Goal: Task Accomplishment & Management: Use online tool/utility

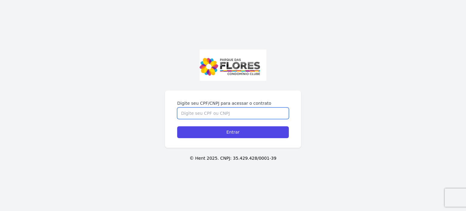
click at [203, 108] on input "Digite seu CPF/CNPJ para acessar o contrato" at bounding box center [233, 113] width 112 height 12
paste input "467.022.238-46"
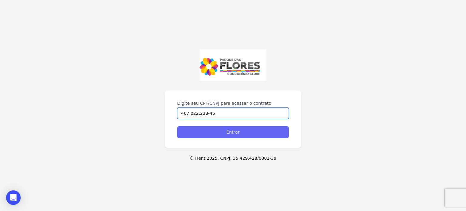
type input "467.022.238-46"
click at [211, 131] on input "Entrar" at bounding box center [233, 132] width 112 height 12
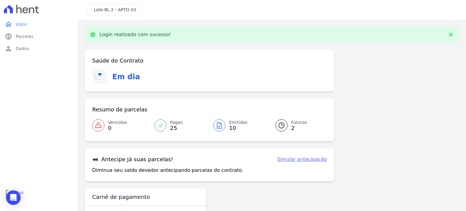
click at [167, 126] on link "Pagas 25" at bounding box center [180, 125] width 59 height 17
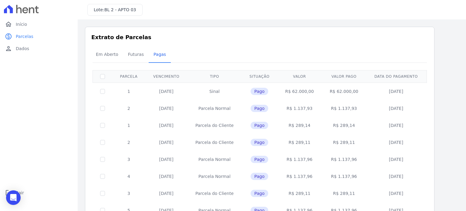
drag, startPoint x: 301, startPoint y: 107, endPoint x: 286, endPoint y: 107, distance: 14.3
click at [286, 107] on td "R$ 1.137,93" at bounding box center [299, 108] width 45 height 17
drag, startPoint x: 305, startPoint y: 127, endPoint x: 286, endPoint y: 131, distance: 19.2
click at [291, 126] on td "R$ 289,14" at bounding box center [299, 125] width 45 height 17
copy td "R$ 289,14"
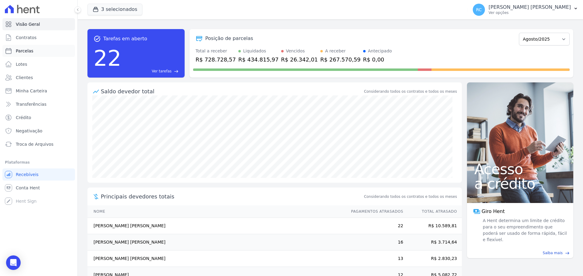
click at [41, 53] on link "Parcelas" at bounding box center [38, 51] width 73 height 12
select select
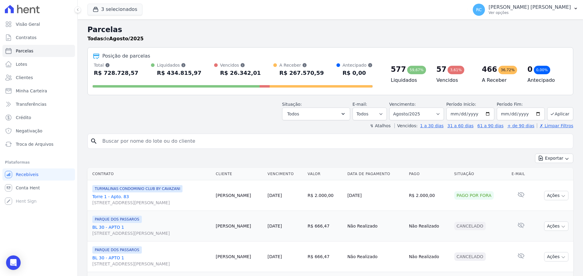
drag, startPoint x: 138, startPoint y: 143, endPoint x: 158, endPoint y: 136, distance: 21.1
click at [140, 142] on input "search" at bounding box center [335, 141] width 472 height 12
paste input "LILIANE VIEIRA DOS SANTOS"
type input "LILIANE VIEIRA DOS SANTOS"
select select
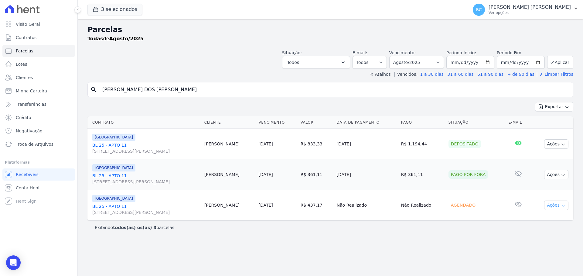
click at [558, 204] on button "Ações" at bounding box center [556, 205] width 24 height 9
click at [28, 146] on span "Troca de Arquivos" at bounding box center [35, 144] width 38 height 6
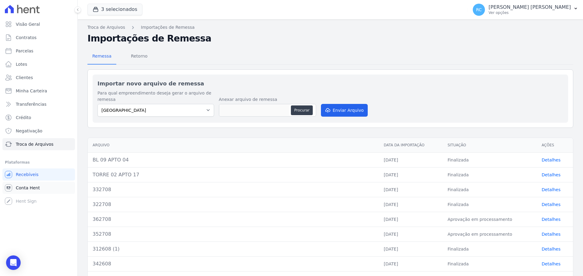
click at [43, 185] on link "Conta Hent" at bounding box center [38, 188] width 73 height 12
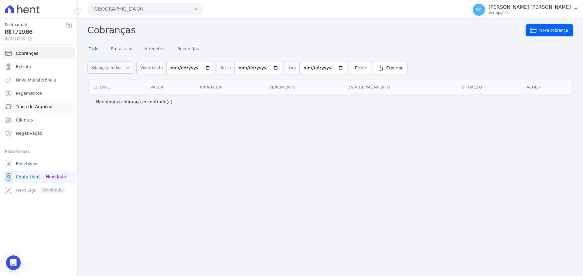
click at [46, 111] on link "Troca de Arquivos" at bounding box center [38, 107] width 73 height 12
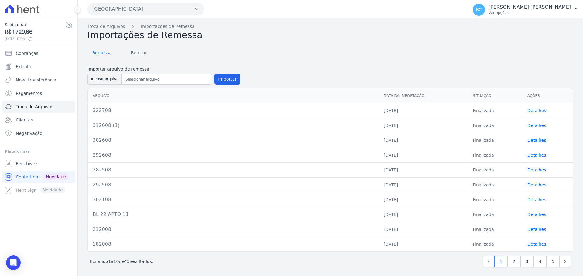
click at [149, 11] on button "Parque Dos Passaros" at bounding box center [145, 9] width 117 height 12
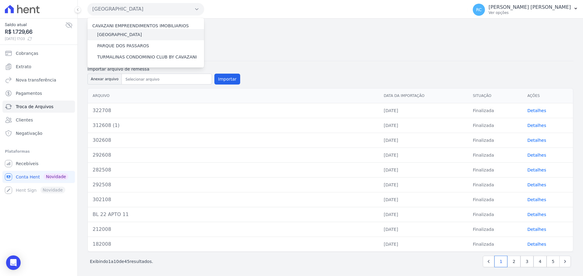
click at [129, 35] on label "PARQUE DAS FLORES" at bounding box center [119, 35] width 45 height 6
click at [0, 0] on input "PARQUE DAS FLORES" at bounding box center [0, 0] width 0 height 0
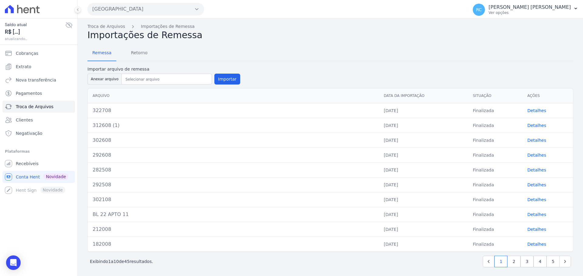
click at [144, 10] on button "Parque Dos Passaros" at bounding box center [145, 9] width 117 height 12
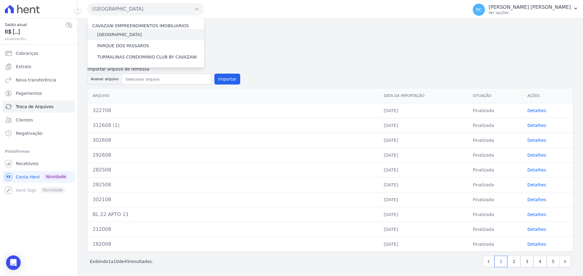
click at [124, 32] on label "PARQUE DAS FLORES" at bounding box center [119, 35] width 45 height 6
click at [0, 0] on input "PARQUE DAS FLORES" at bounding box center [0, 0] width 0 height 0
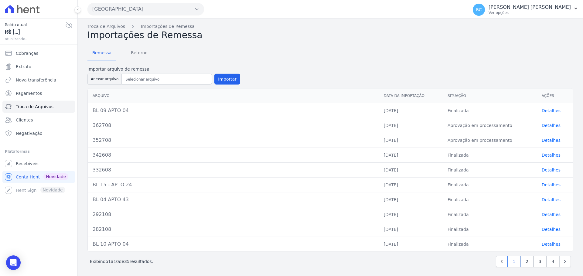
click at [104, 85] on div "Importar arquivo de remessa Anexar arquivo Importar" at bounding box center [163, 76] width 153 height 20
click at [105, 82] on button "Anexar arquivo" at bounding box center [104, 79] width 34 height 11
type input "382808"
click at [225, 80] on button "Importar" at bounding box center [227, 79] width 26 height 11
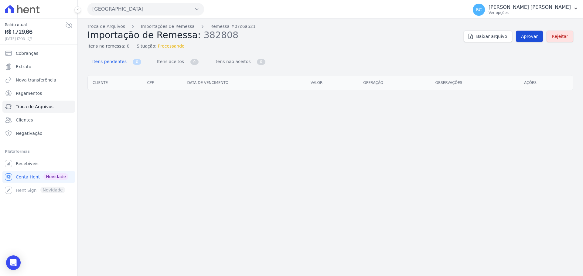
click at [536, 36] on span "Aprovar" at bounding box center [529, 36] width 17 height 6
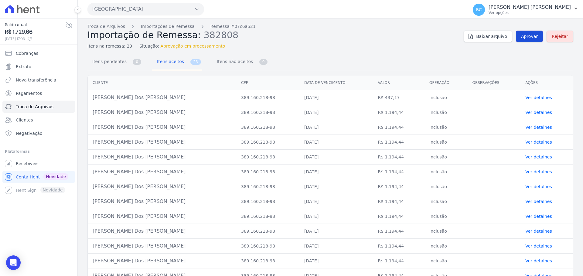
click at [518, 36] on link "Aprovar" at bounding box center [529, 37] width 27 height 12
click at [523, 34] on span "Aprovar" at bounding box center [529, 36] width 17 height 6
click at [529, 39] on span "Aprovar" at bounding box center [529, 36] width 17 height 6
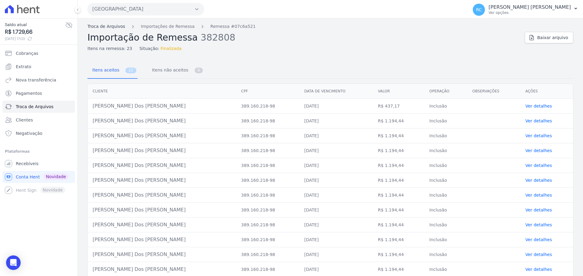
click at [116, 26] on link "Troca de Arquivos" at bounding box center [106, 26] width 38 height 6
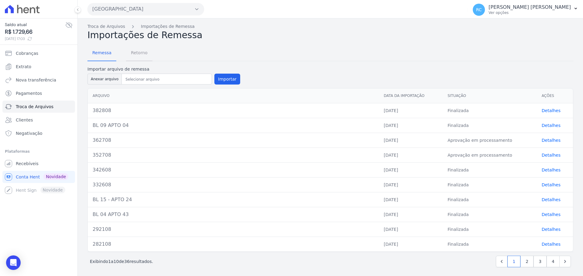
click at [128, 51] on span "Retorno" at bounding box center [139, 53] width 24 height 12
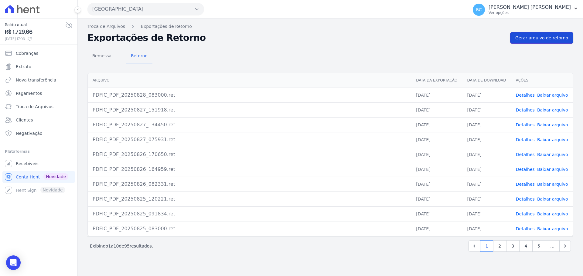
click at [541, 39] on span "Gerar arquivo de retorno" at bounding box center [541, 38] width 53 height 6
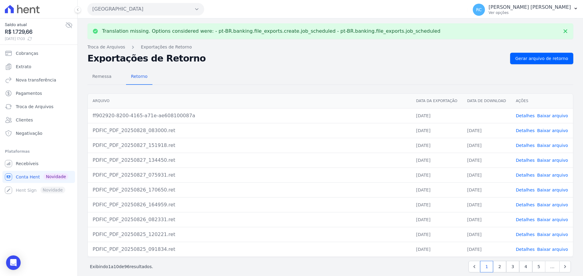
click at [548, 117] on link "Baixar arquivo" at bounding box center [552, 115] width 31 height 5
